Goal: Task Accomplishment & Management: Use online tool/utility

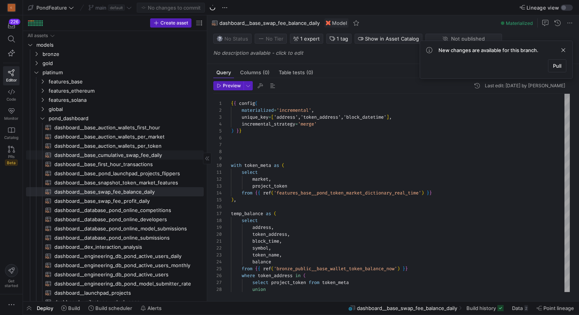
scroll to position [14, 0]
click at [30, 304] on span "button" at bounding box center [29, 308] width 12 height 13
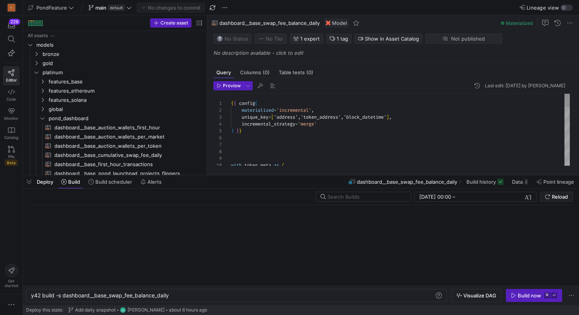
scroll to position [0, 139]
click at [333, 198] on input "text" at bounding box center [366, 197] width 77 height 6
paste input "DASHBOARD__BASE_SWAP_FEE_BALANCE_DAILY"
type input "DASHBOARD__BASE_SWAP_FEE_BALANCE_DAILY"
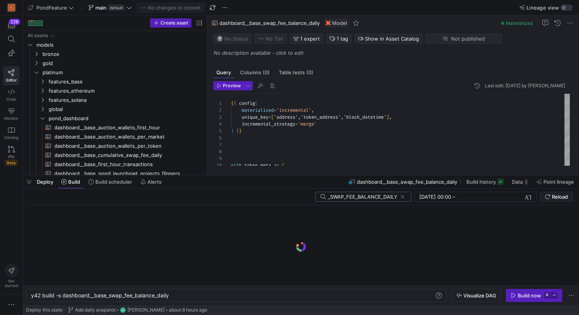
click button at bounding box center [403, 197] width 8 height 8
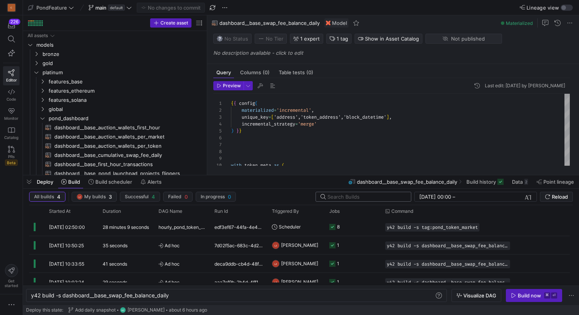
click at [347, 197] on input "text" at bounding box center [366, 197] width 77 height 6
click at [155, 229] on div "hourly_pond_token_market" at bounding box center [182, 227] width 56 height 18
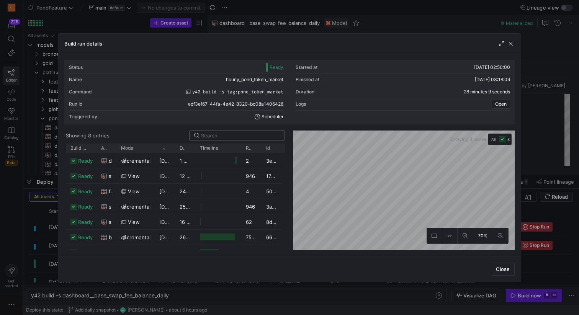
click at [214, 134] on input at bounding box center [240, 136] width 79 height 6
paste input "DASHBOARD__BASE_SWAP_FEE_BALANCE_DAILY"
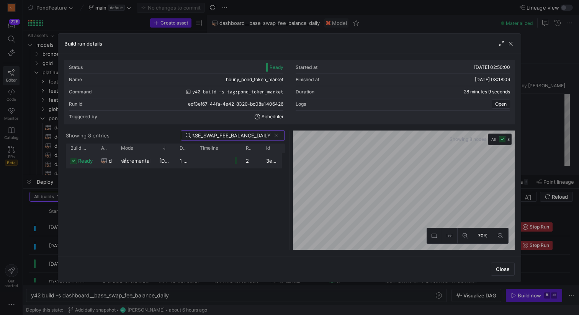
type input "DASHBOARD__BASE_SWAP_FEE_BALANCE_DAILY"
click at [168, 158] on span "[DATE] 03:16:40" at bounding box center [178, 161] width 39 height 6
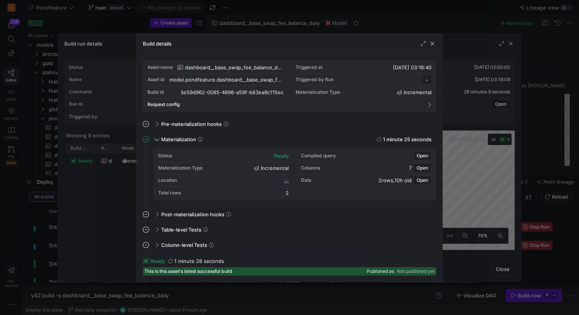
scroll to position [69, 0]
click at [280, 91] on span "button" at bounding box center [280, 93] width 8 height 8
click at [433, 43] on span "button" at bounding box center [433, 44] width 8 height 8
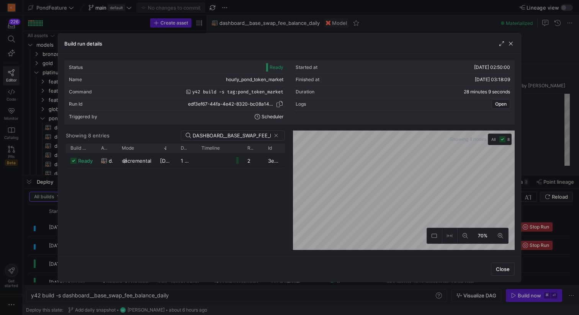
click at [282, 105] on span "button" at bounding box center [280, 104] width 8 height 8
click at [511, 44] on span "button" at bounding box center [511, 44] width 8 height 8
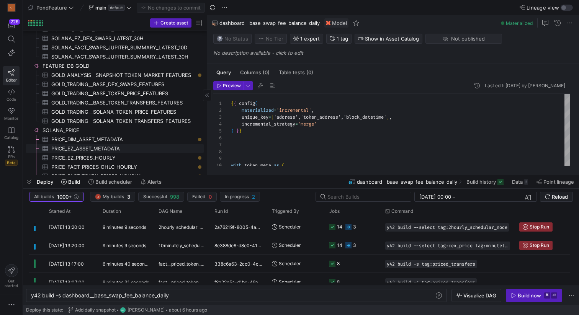
scroll to position [0, 0]
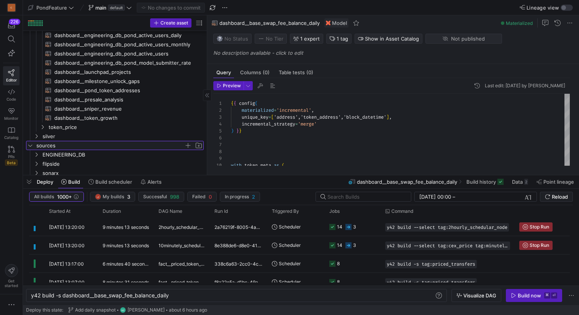
click at [29, 144] on icon "Press SPACE to select this row." at bounding box center [30, 145] width 5 height 5
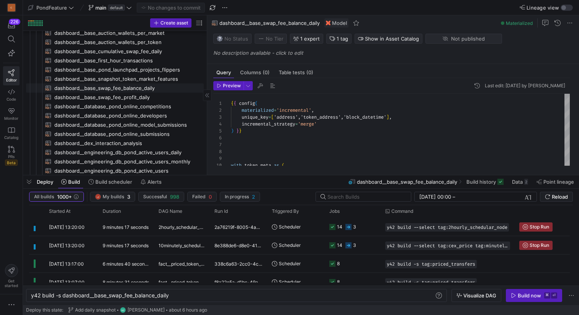
click at [150, 89] on span "dashboard__base_swap_fee_balance_daily​​​​​​​​​​" at bounding box center [124, 88] width 141 height 9
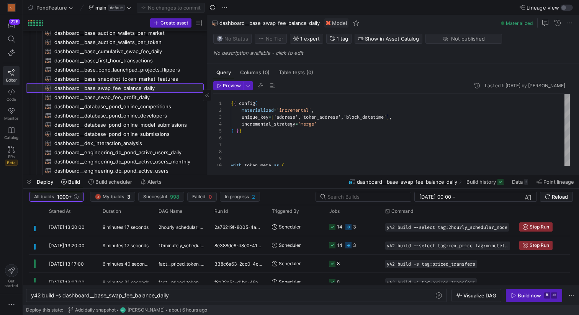
click at [153, 87] on span "dashboard__base_swap_fee_balance_daily​​​​​​​​​​" at bounding box center [124, 88] width 141 height 9
click at [349, 116] on div "with token_meta as ( ) } } { { config ( materialized = 'incremental' , unique_k…" at bounding box center [400, 297] width 339 height 406
click at [330, 150] on div "with token_meta as ( ) } } { { config ( materialized = 'incremental' , unique_k…" at bounding box center [400, 297] width 339 height 406
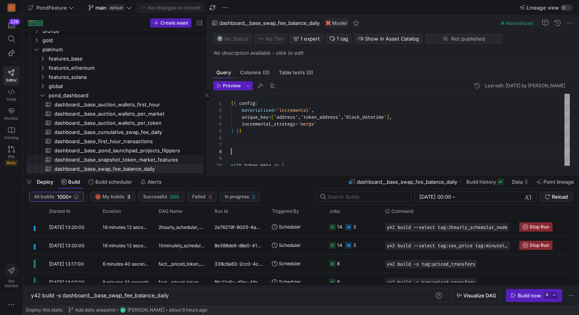
scroll to position [18, 0]
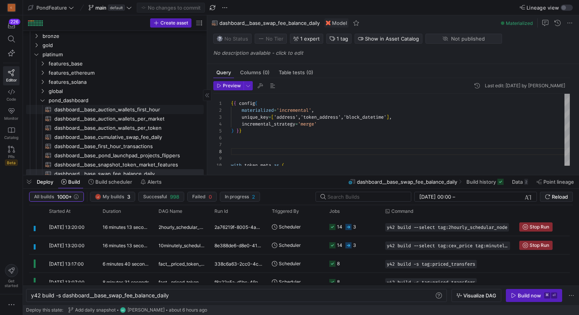
click at [141, 112] on span "dashboard__base_auction_wallets_first_hour​​​​​​​​​​" at bounding box center [124, 109] width 141 height 9
type textarea "{{ config( materialized='table' ) }} with token_meta as ( select title as marke…"
type textarea "y42 build -s dashboard__base_auction_wallets_first_hour"
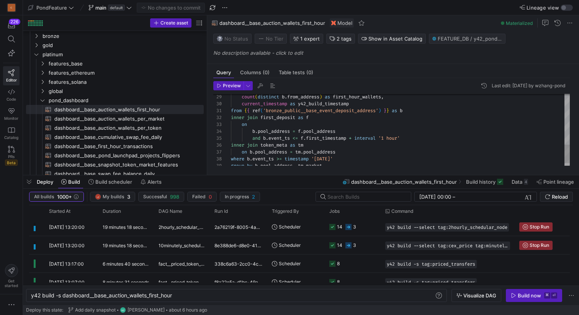
type textarea "from {{ ref('bronze_public__base_event_deposit_address') }} as b inner join fir…"
drag, startPoint x: 353, startPoint y: 159, endPoint x: 286, endPoint y: 158, distance: 67.4
click at [286, 158] on div "current_timestamp as y42_build_timestamp from { { ref ( 'bronze_public__base_ev…" at bounding box center [400, 35] width 339 height 282
